Goal: Information Seeking & Learning: Learn about a topic

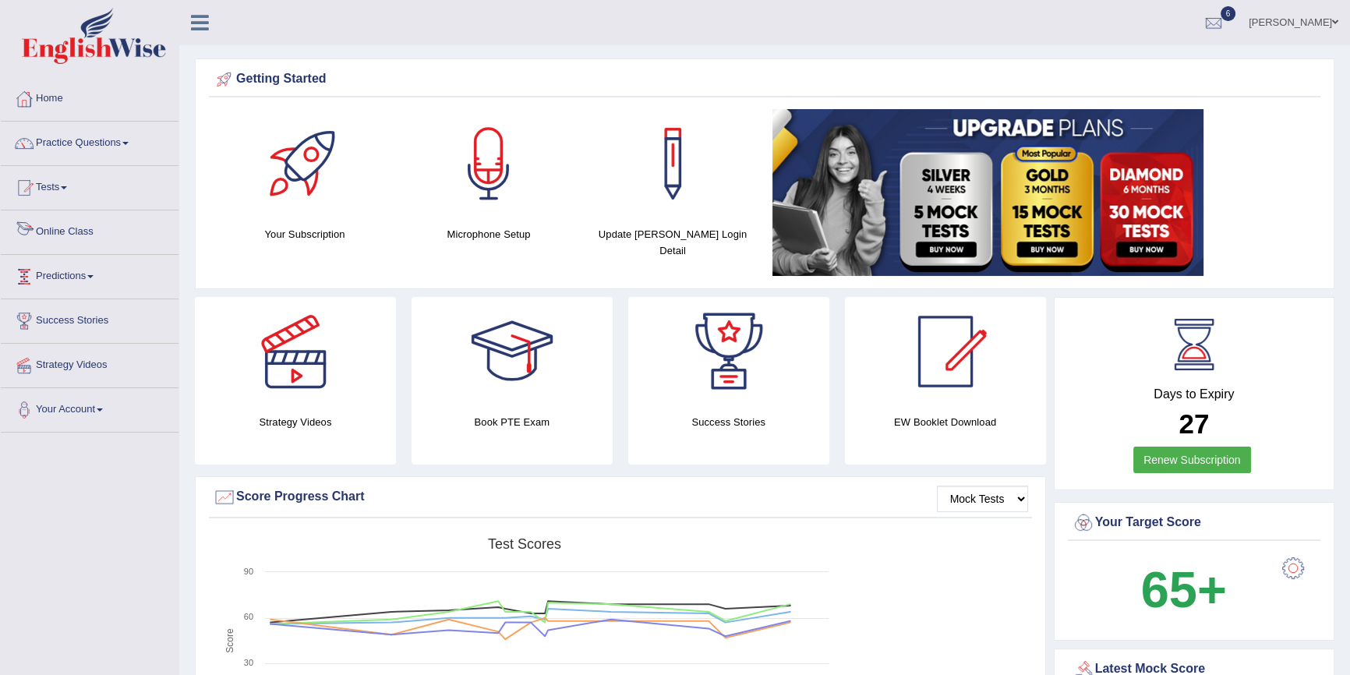
click at [53, 234] on link "Online Class" at bounding box center [90, 229] width 178 height 39
click at [62, 225] on link "Online Class" at bounding box center [90, 229] width 178 height 39
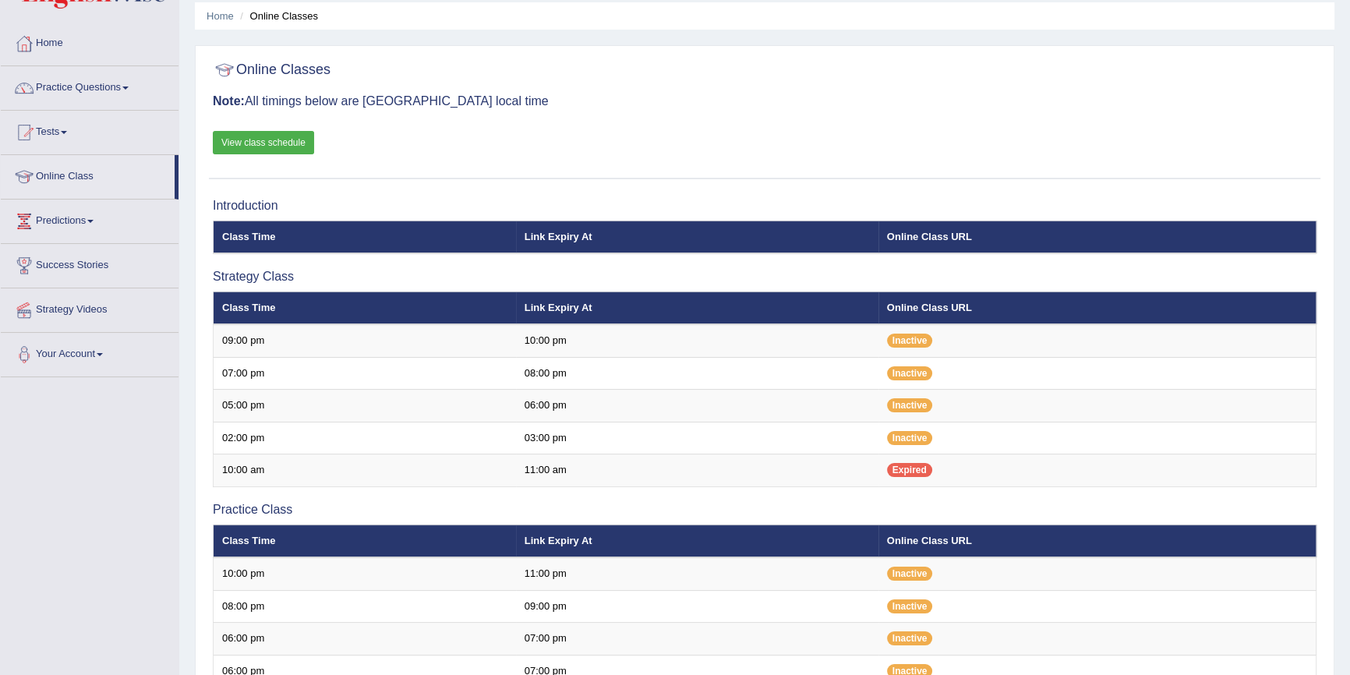
scroll to position [70, 0]
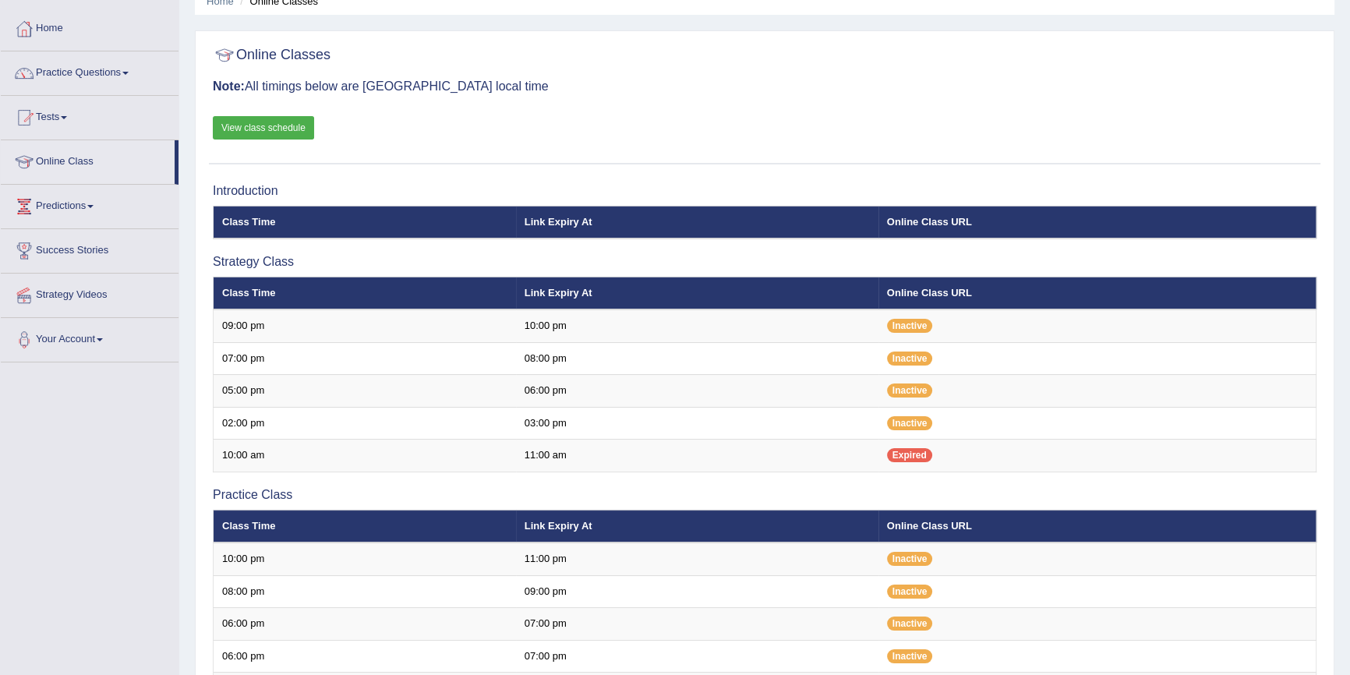
click at [273, 128] on link "View class schedule" at bounding box center [263, 127] width 101 height 23
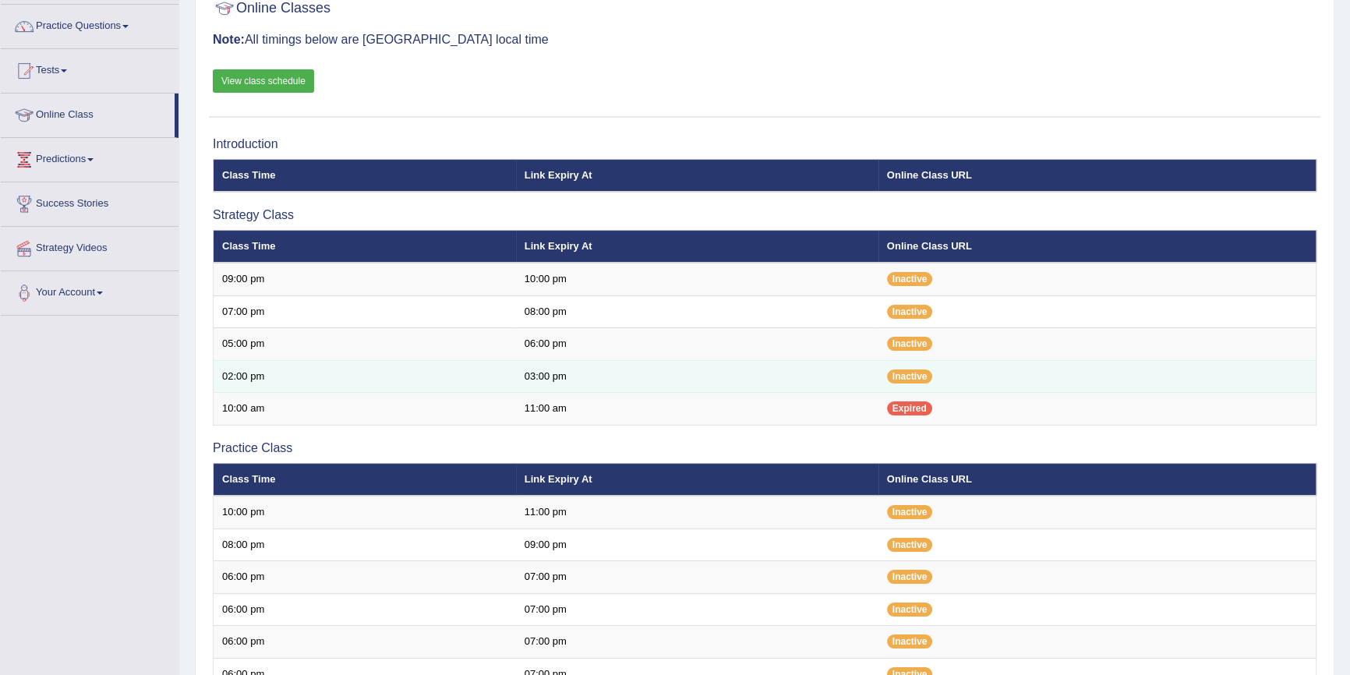
scroll to position [141, 0]
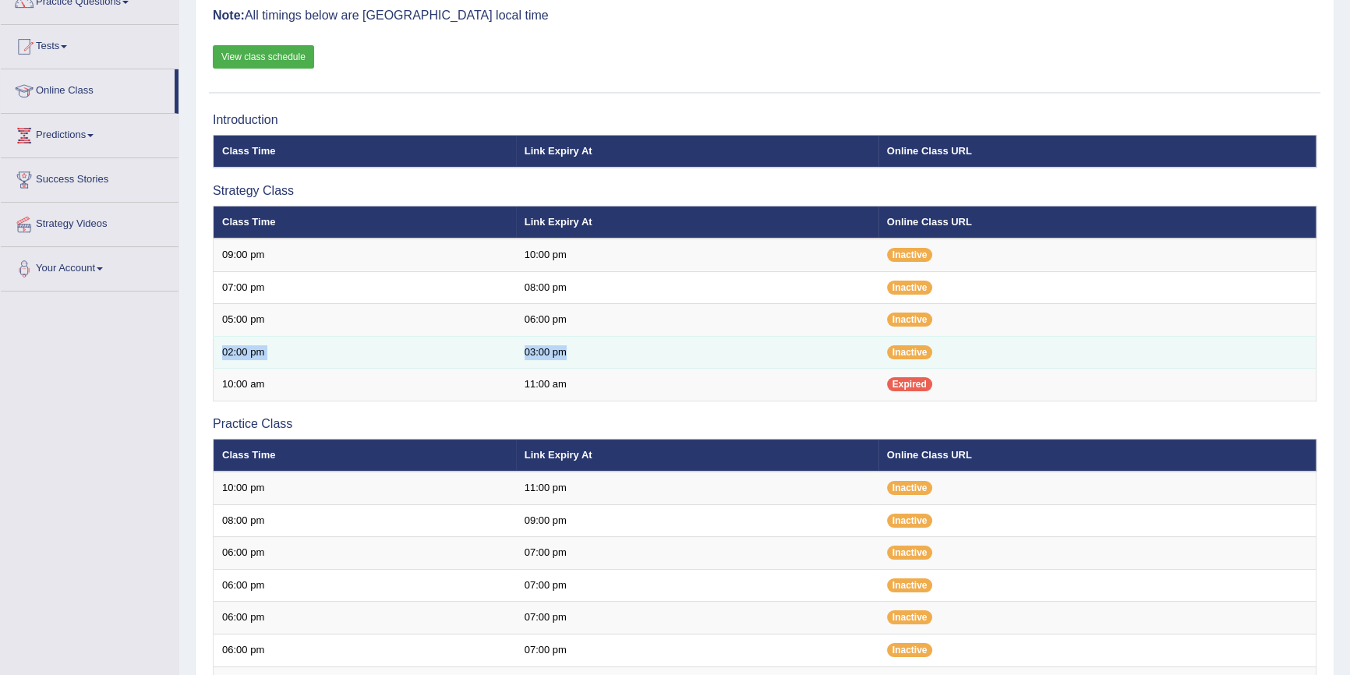
drag, startPoint x: 222, startPoint y: 354, endPoint x: 753, endPoint y: 351, distance: 530.8
click at [753, 351] on tr "02:00 pm 03:00 pm Inactive" at bounding box center [765, 352] width 1103 height 33
click at [945, 361] on td "Inactive" at bounding box center [1097, 352] width 438 height 33
drag, startPoint x: 912, startPoint y: 356, endPoint x: 865, endPoint y: 357, distance: 46.8
click at [865, 357] on tr "02:00 pm 03:00 pm Inactive" at bounding box center [765, 352] width 1103 height 33
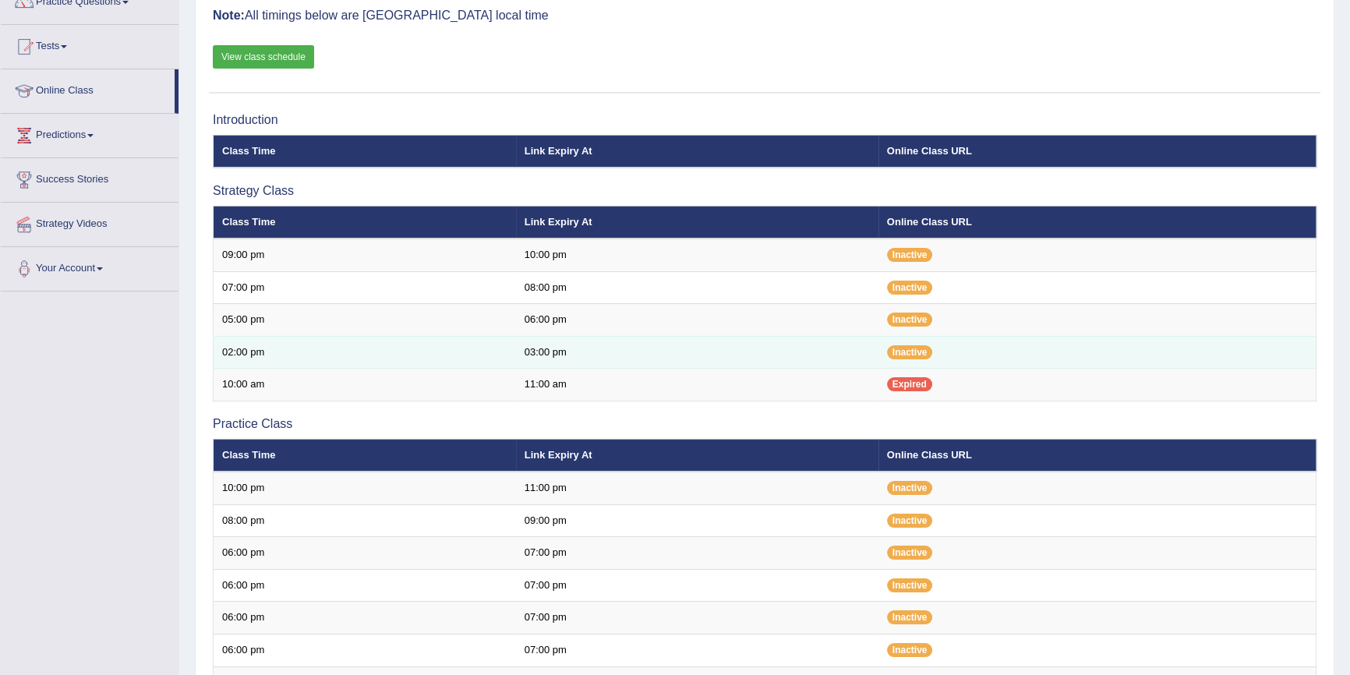
click at [896, 360] on td "Inactive" at bounding box center [1097, 352] width 438 height 33
click at [909, 352] on span "Inactive" at bounding box center [910, 352] width 46 height 14
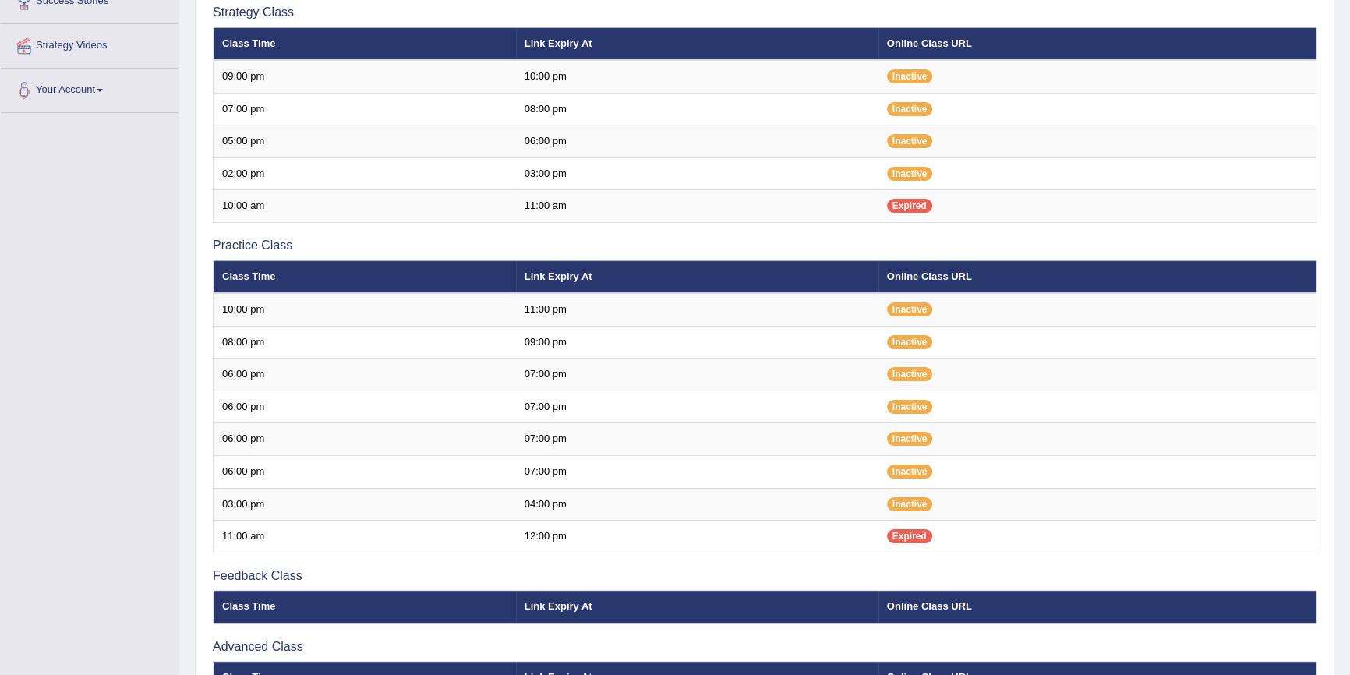
scroll to position [204, 0]
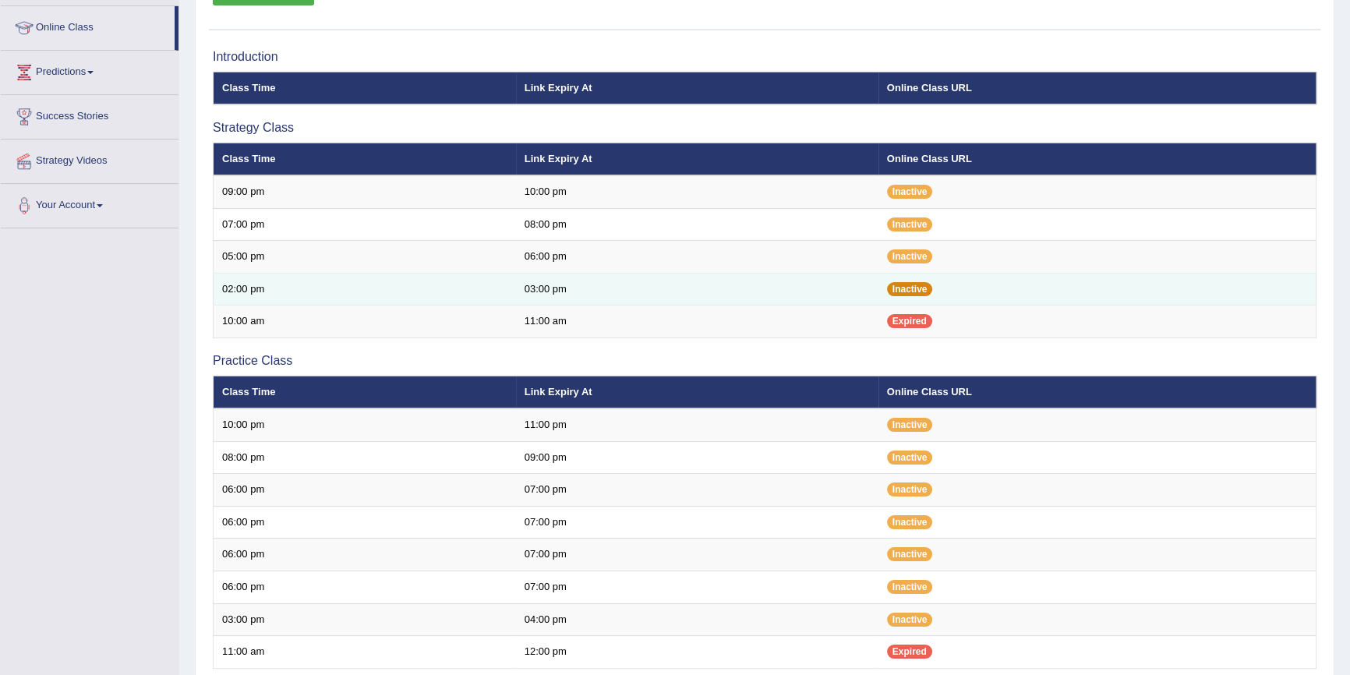
click at [911, 284] on span "Inactive" at bounding box center [910, 289] width 46 height 14
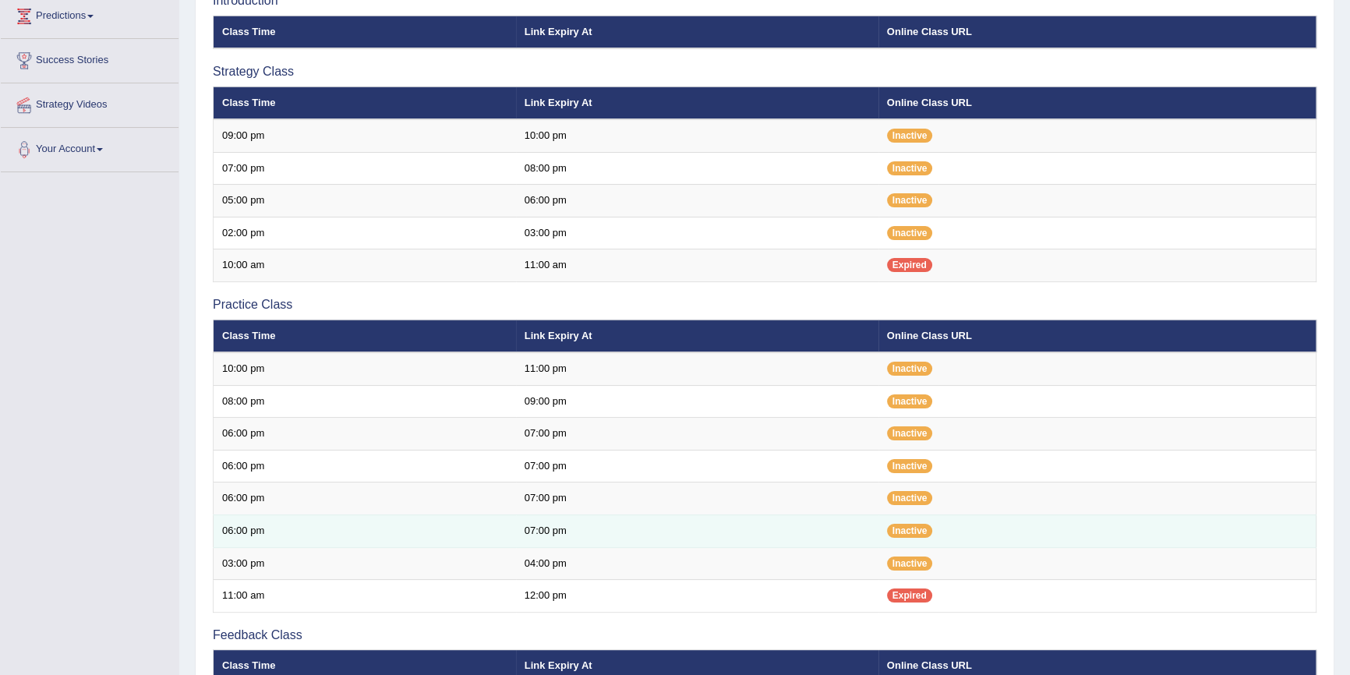
scroll to position [141, 0]
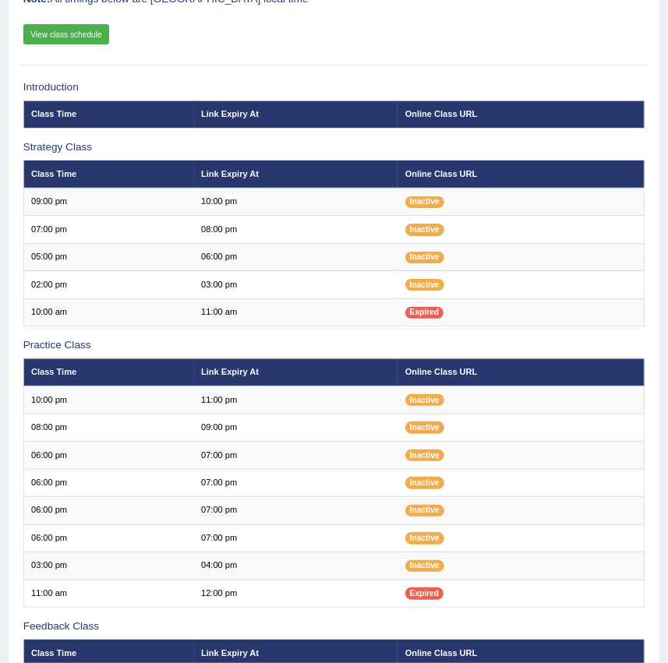
scroll to position [141, 0]
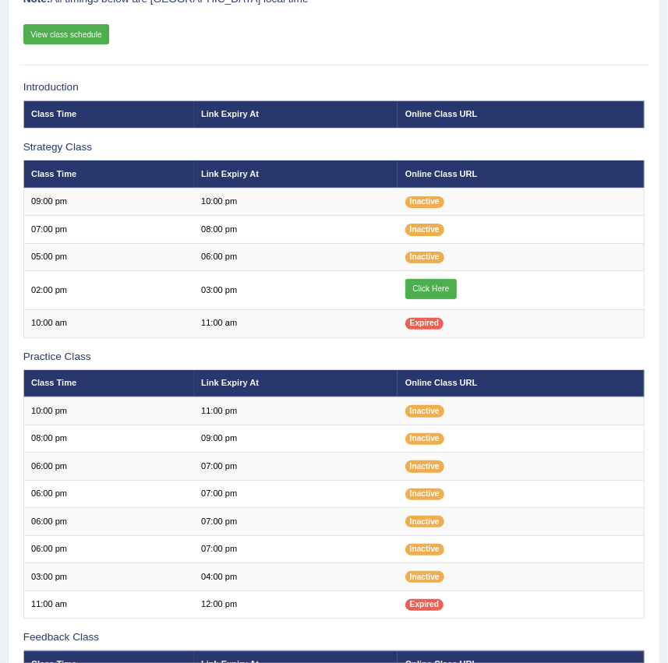
scroll to position [141, 0]
